Goal: Task Accomplishment & Management: Use online tool/utility

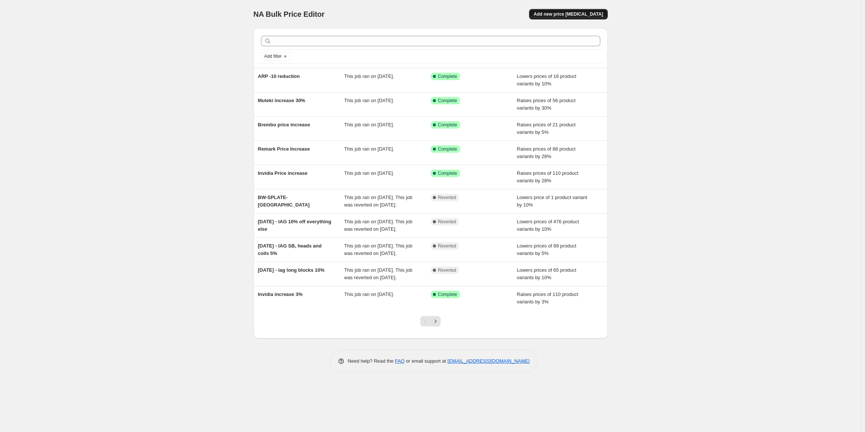
click at [574, 13] on span "Add new price [MEDICAL_DATA]" at bounding box center [568, 14] width 69 height 6
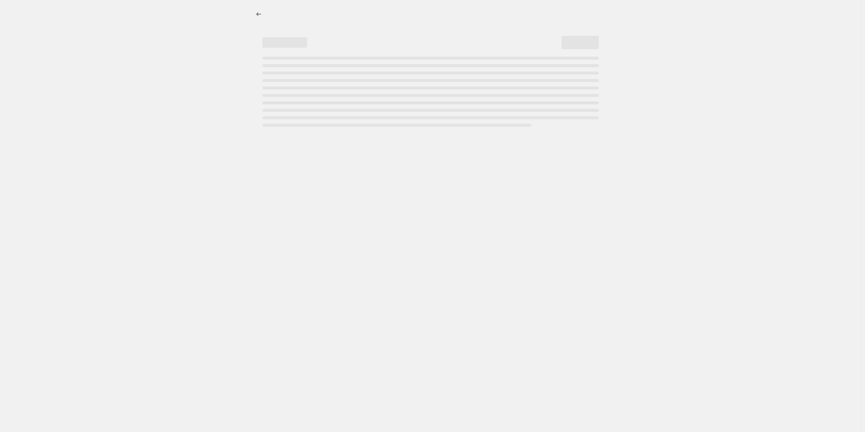
select select "percentage"
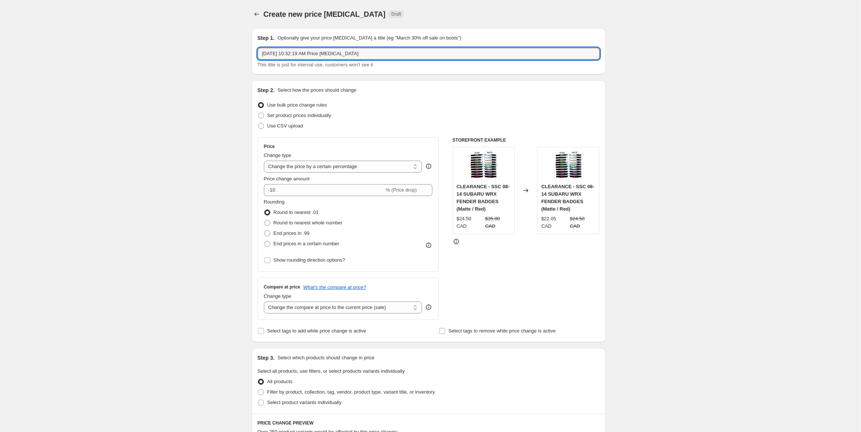
drag, startPoint x: 367, startPoint y: 51, endPoint x: 218, endPoint y: 51, distance: 148.8
click at [219, 51] on div "Create new price [MEDICAL_DATA]. This page is ready Create new price [MEDICAL_D…" at bounding box center [428, 378] width 857 height 757
type input "Vibrant remove compare at price"
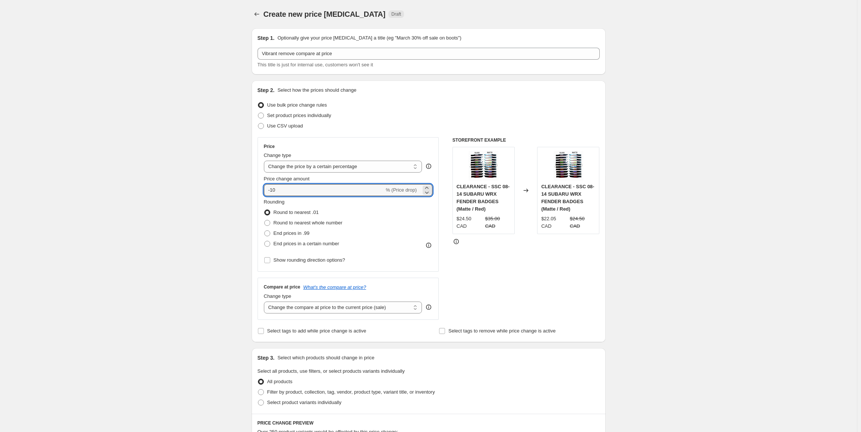
drag, startPoint x: 287, startPoint y: 188, endPoint x: 228, endPoint y: 199, distance: 59.8
click at [231, 198] on div "Create new price [MEDICAL_DATA]. This page is ready Create new price [MEDICAL_D…" at bounding box center [428, 378] width 857 height 757
type input "0"
click at [228, 199] on div "Create new price [MEDICAL_DATA]. This page is ready Create new price [MEDICAL_D…" at bounding box center [428, 378] width 857 height 757
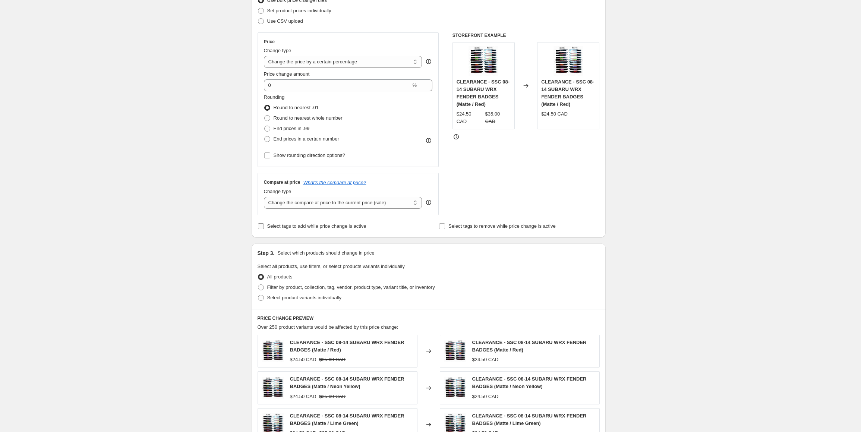
scroll to position [112, 0]
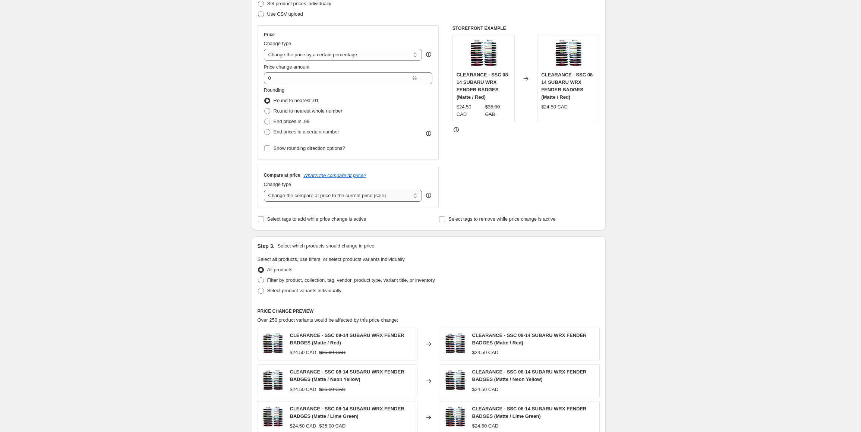
click at [318, 195] on select "Change the compare at price to the current price (sale) Change the compare at p…" at bounding box center [343, 196] width 158 height 12
select select "remove"
click at [265, 190] on select "Change the compare at price to the current price (sale) Change the compare at p…" at bounding box center [343, 196] width 158 height 12
click at [291, 279] on span "Filter by product, collection, tag, vendor, product type, variant title, or inv…" at bounding box center [351, 280] width 168 height 6
click at [258, 278] on input "Filter by product, collection, tag, vendor, product type, variant title, or inv…" at bounding box center [258, 277] width 0 height 0
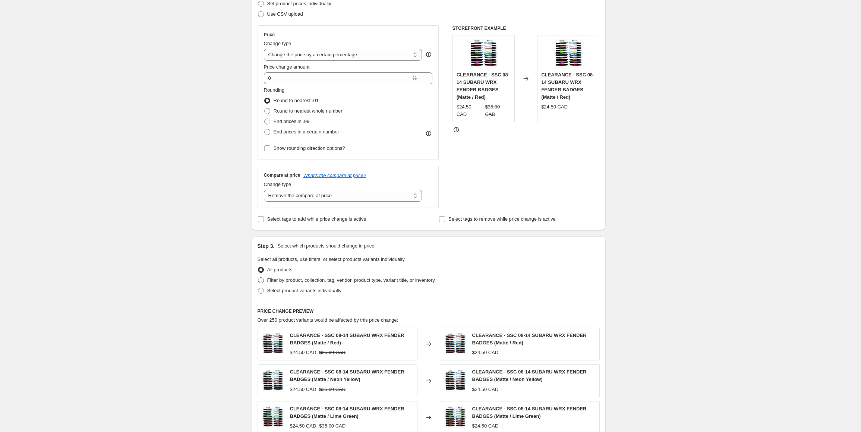
radio input "true"
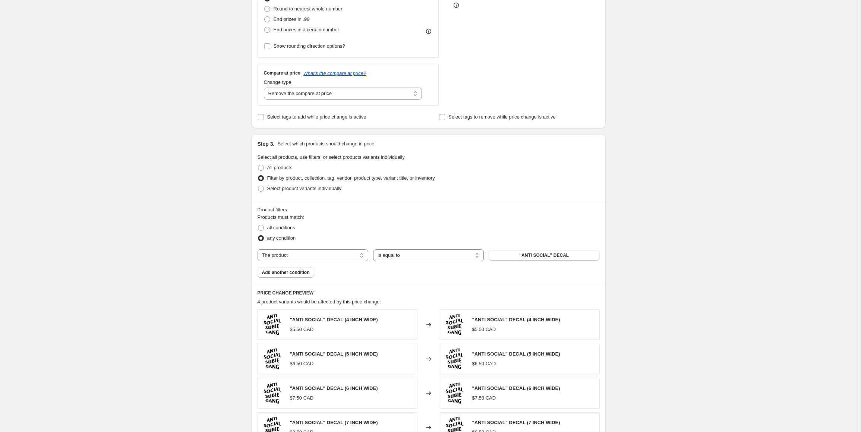
scroll to position [298, 0]
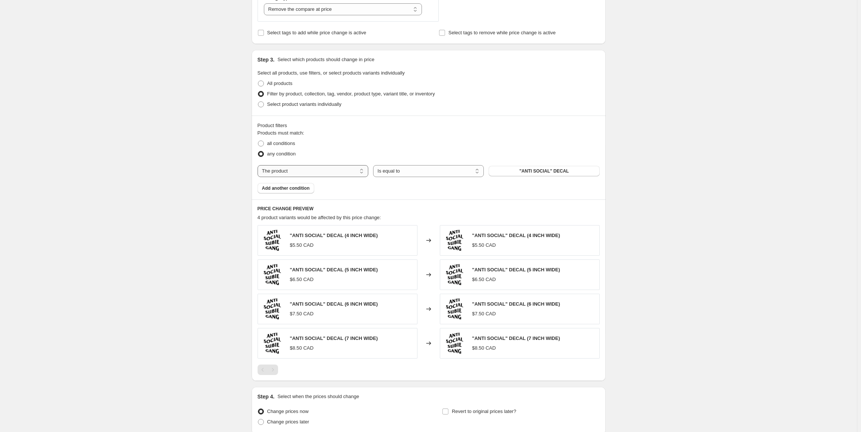
click at [308, 172] on select "The product The product's collection The product's tag The product's vendor The…" at bounding box center [313, 171] width 111 height 12
select select "tag"
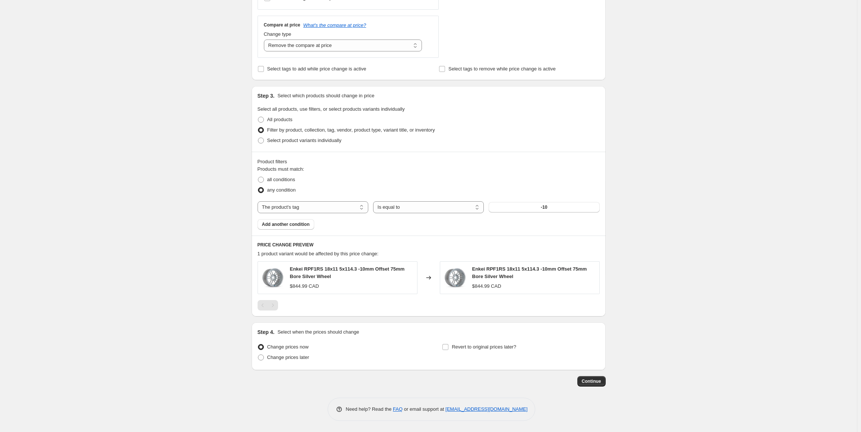
scroll to position [261, 0]
click at [394, 204] on select "Is equal to Is not equal to" at bounding box center [428, 208] width 111 height 12
click at [375, 202] on select "Is equal to Is not equal to" at bounding box center [428, 208] width 111 height 12
click at [514, 204] on button "-10" at bounding box center [544, 208] width 111 height 10
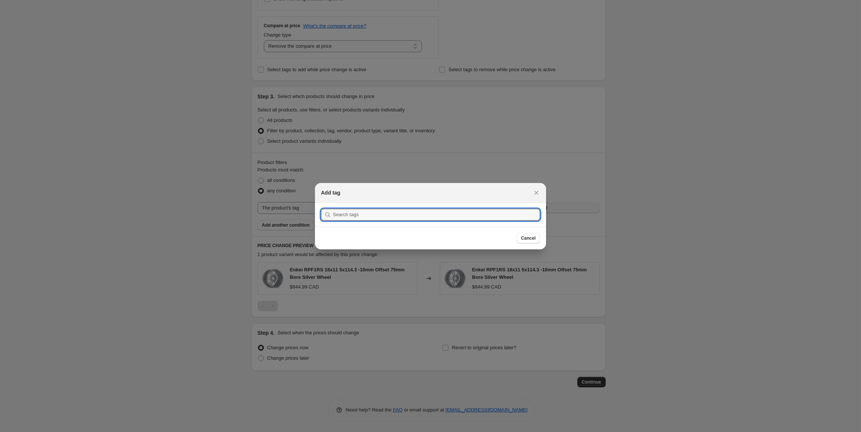
scroll to position [0, 0]
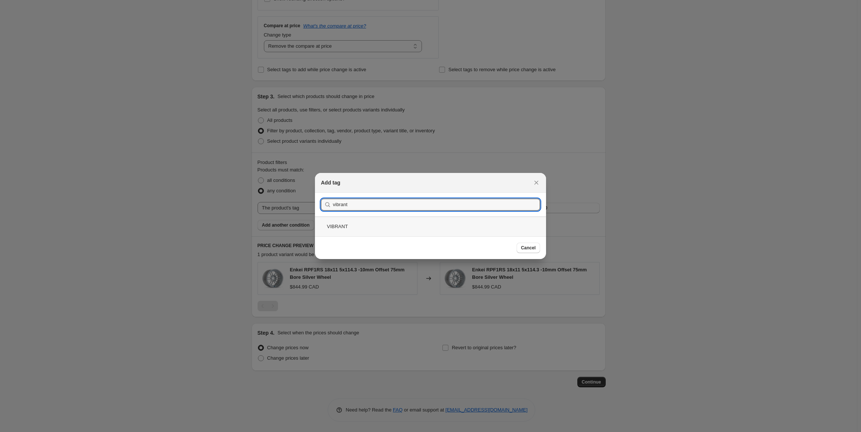
type input "vibrant"
click at [364, 221] on div "VIBRANT" at bounding box center [430, 227] width 231 height 20
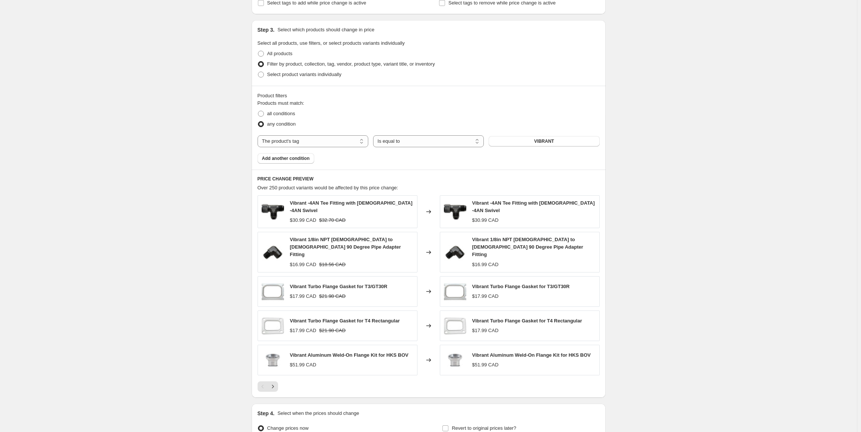
scroll to position [398, 0]
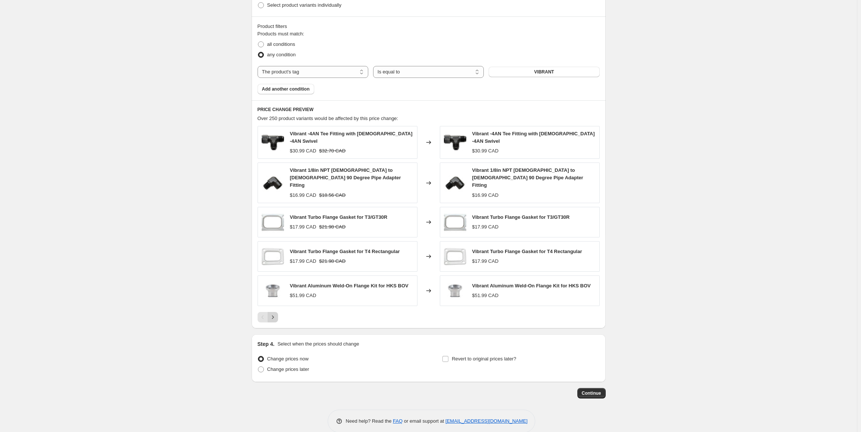
click at [271, 314] on icon "Next" at bounding box center [272, 317] width 7 height 7
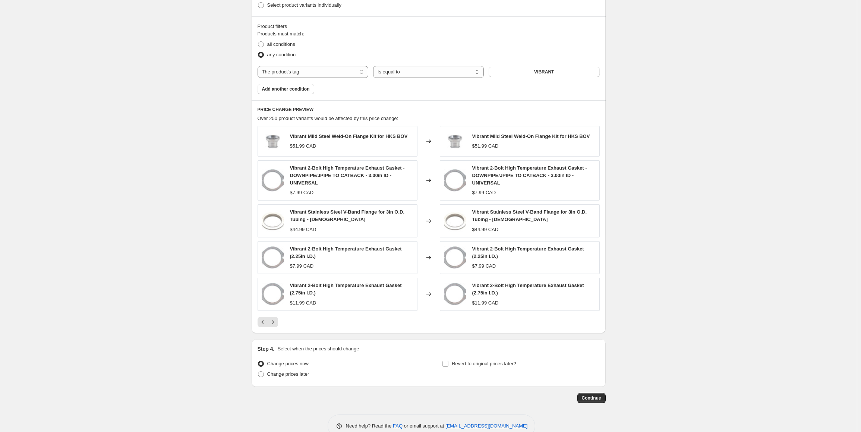
click at [277, 320] on icon "Next" at bounding box center [272, 321] width 7 height 7
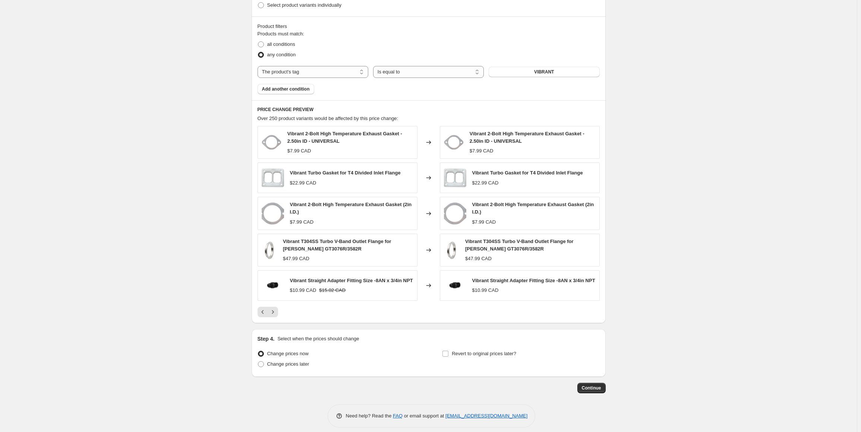
click at [278, 319] on div "PRICE CHANGE PREVIEW Over 250 product variants would be affected by this price …" at bounding box center [429, 211] width 354 height 223
click at [276, 315] on icon "Next" at bounding box center [272, 311] width 7 height 7
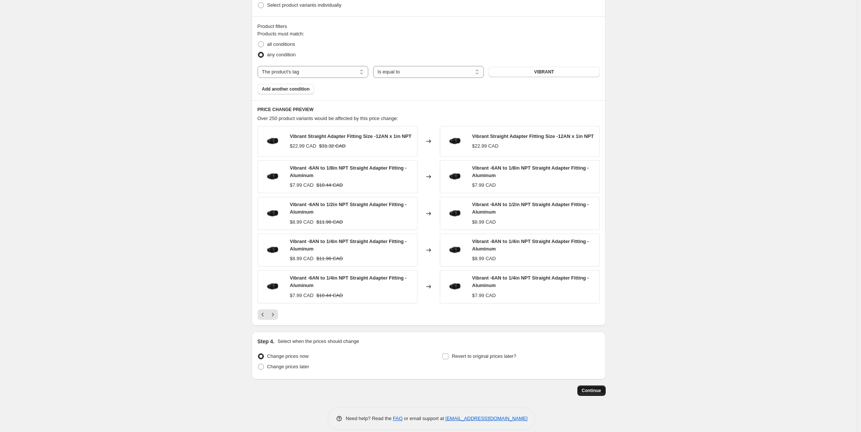
click at [591, 388] on span "Continue" at bounding box center [591, 391] width 19 height 6
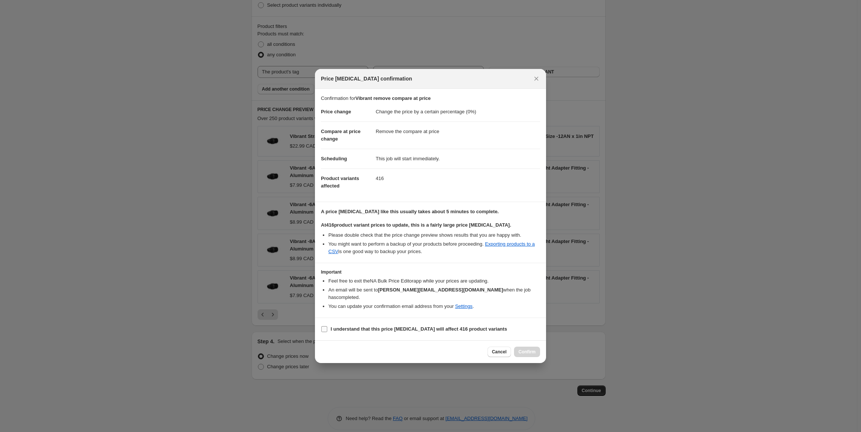
drag, startPoint x: 325, startPoint y: 325, endPoint x: 345, endPoint y: 322, distance: 19.6
click at [325, 326] on input "I understand that this price [MEDICAL_DATA] will affect 416 product variants" at bounding box center [324, 329] width 6 height 6
checkbox input "true"
click at [535, 81] on icon "Close" at bounding box center [536, 78] width 7 height 7
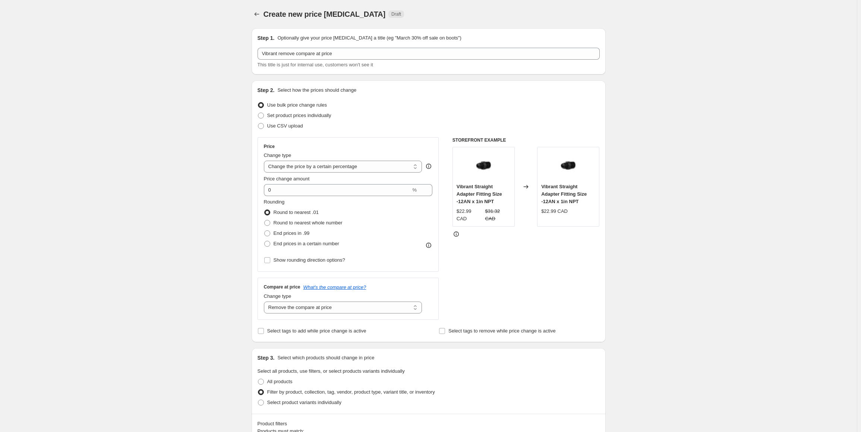
scroll to position [398, 0]
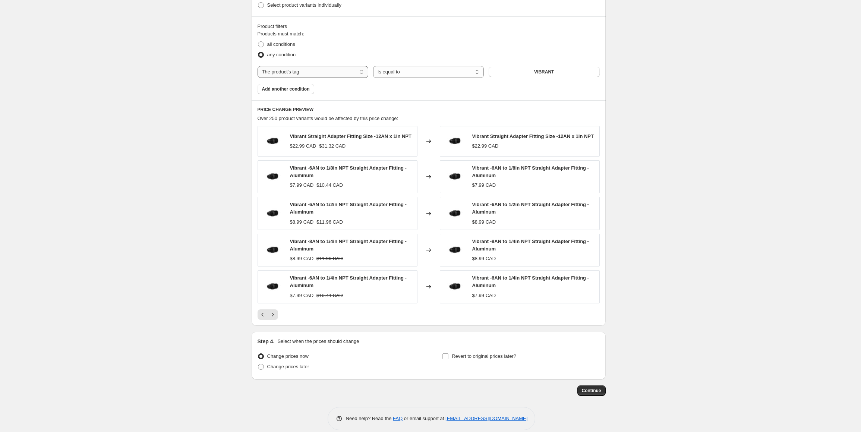
click at [318, 67] on select "The product The product's collection The product's tag The product's vendor The…" at bounding box center [313, 72] width 111 height 12
select select "vendor"
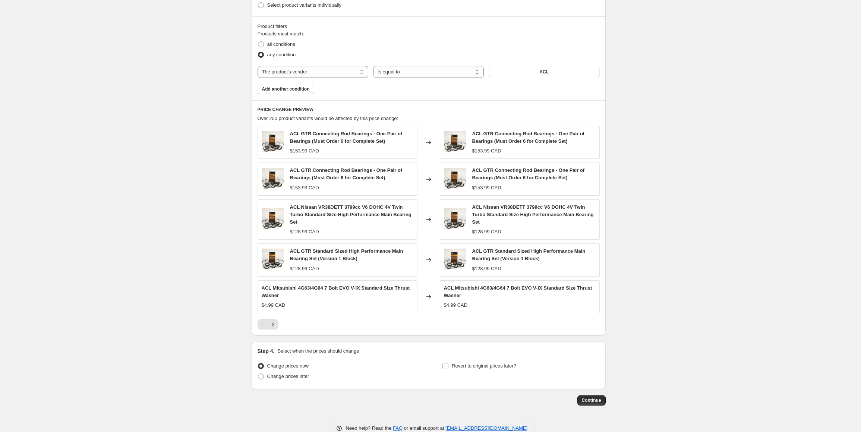
click at [549, 66] on div "The product The product's collection The product's tag The product's vendor The…" at bounding box center [429, 72] width 342 height 12
click at [546, 70] on span "ACL" at bounding box center [544, 72] width 9 height 6
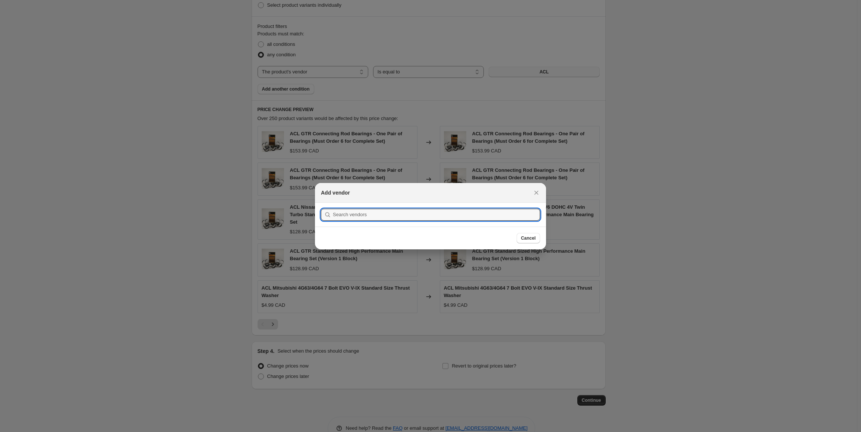
scroll to position [0, 0]
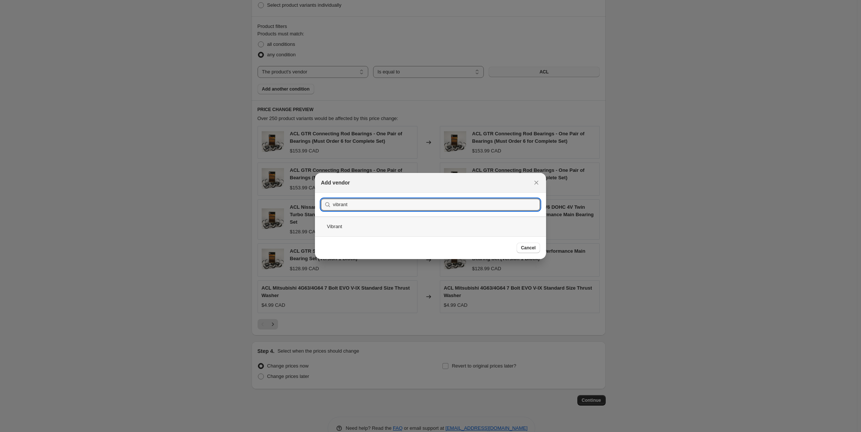
type input "vibrant"
click at [351, 221] on div "Vibrant" at bounding box center [430, 227] width 231 height 20
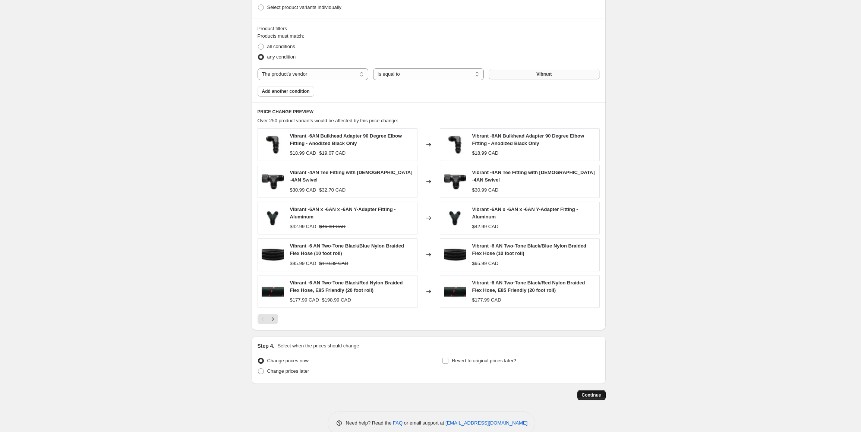
click at [596, 392] on span "Continue" at bounding box center [591, 395] width 19 height 6
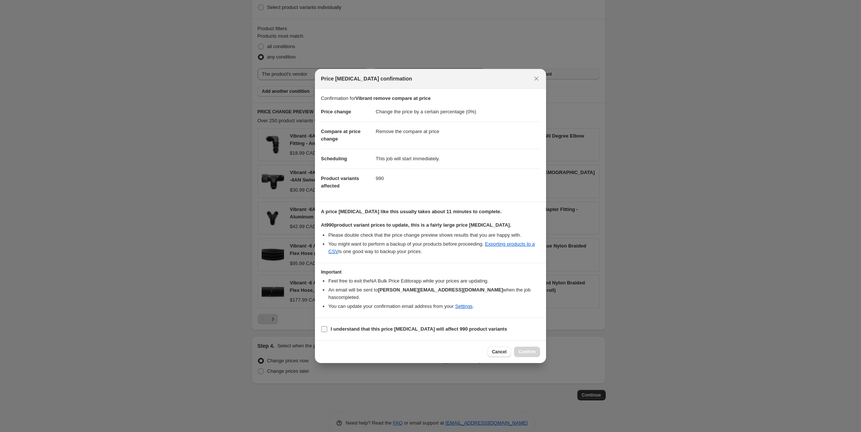
click at [324, 326] on input "I understand that this price [MEDICAL_DATA] will affect 990 product variants" at bounding box center [324, 329] width 6 height 6
checkbox input "true"
click at [524, 349] on span "Confirm" at bounding box center [527, 352] width 17 height 6
